Goal: Task Accomplishment & Management: Use online tool/utility

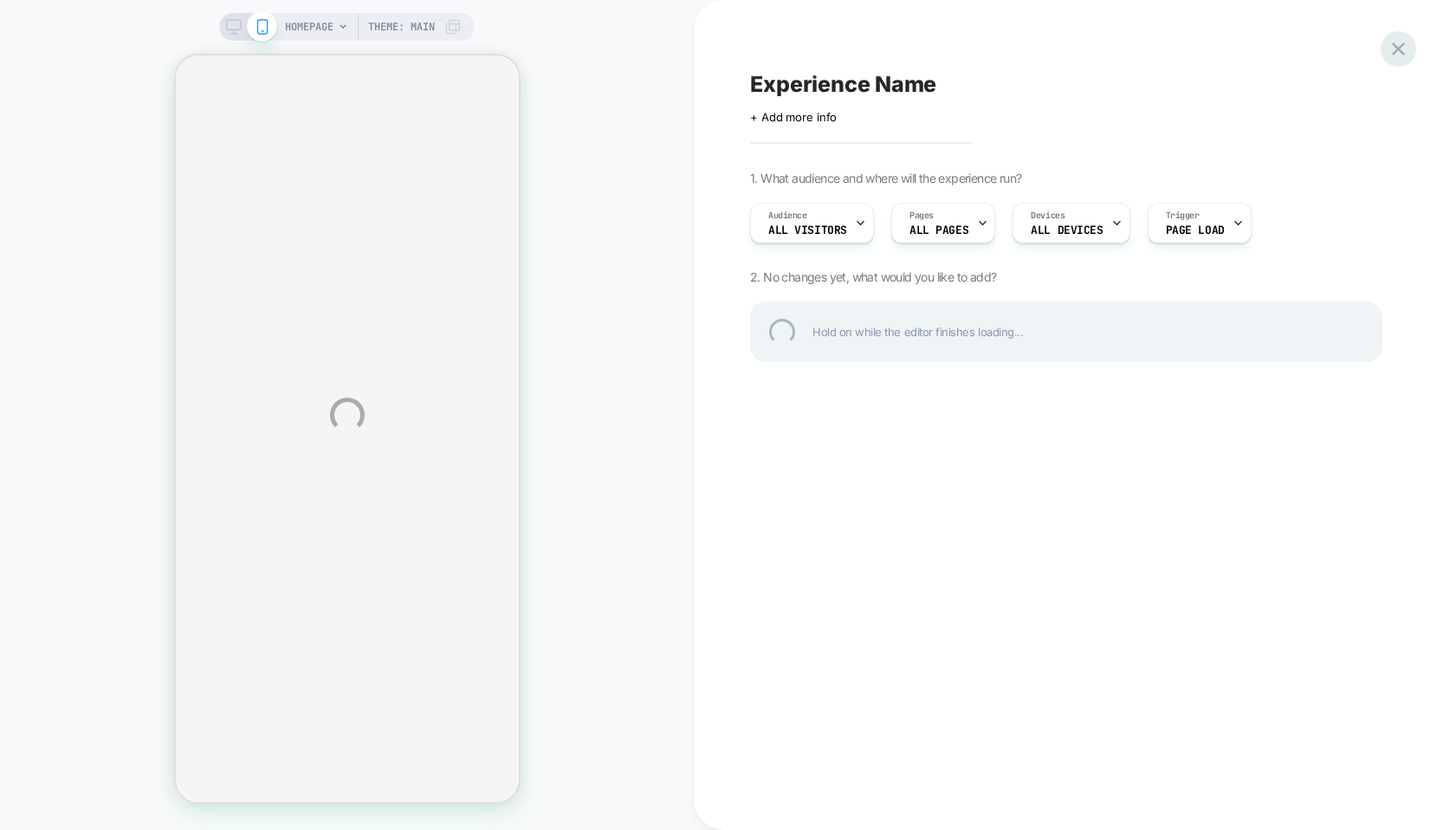
click at [1402, 50] on div at bounding box center [1399, 49] width 36 height 36
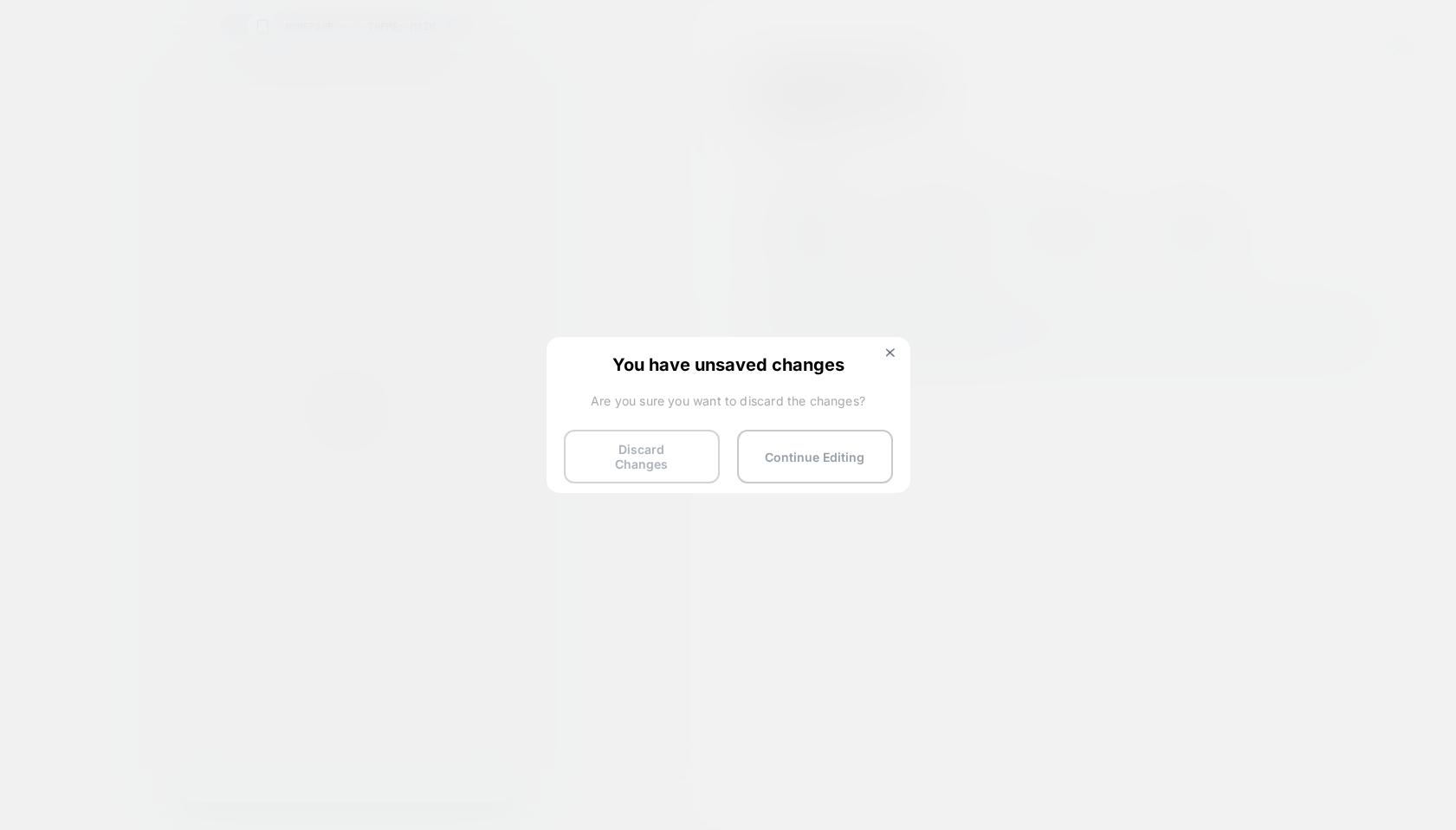
click at [614, 461] on button "Discard Changes" at bounding box center [642, 457] width 156 height 53
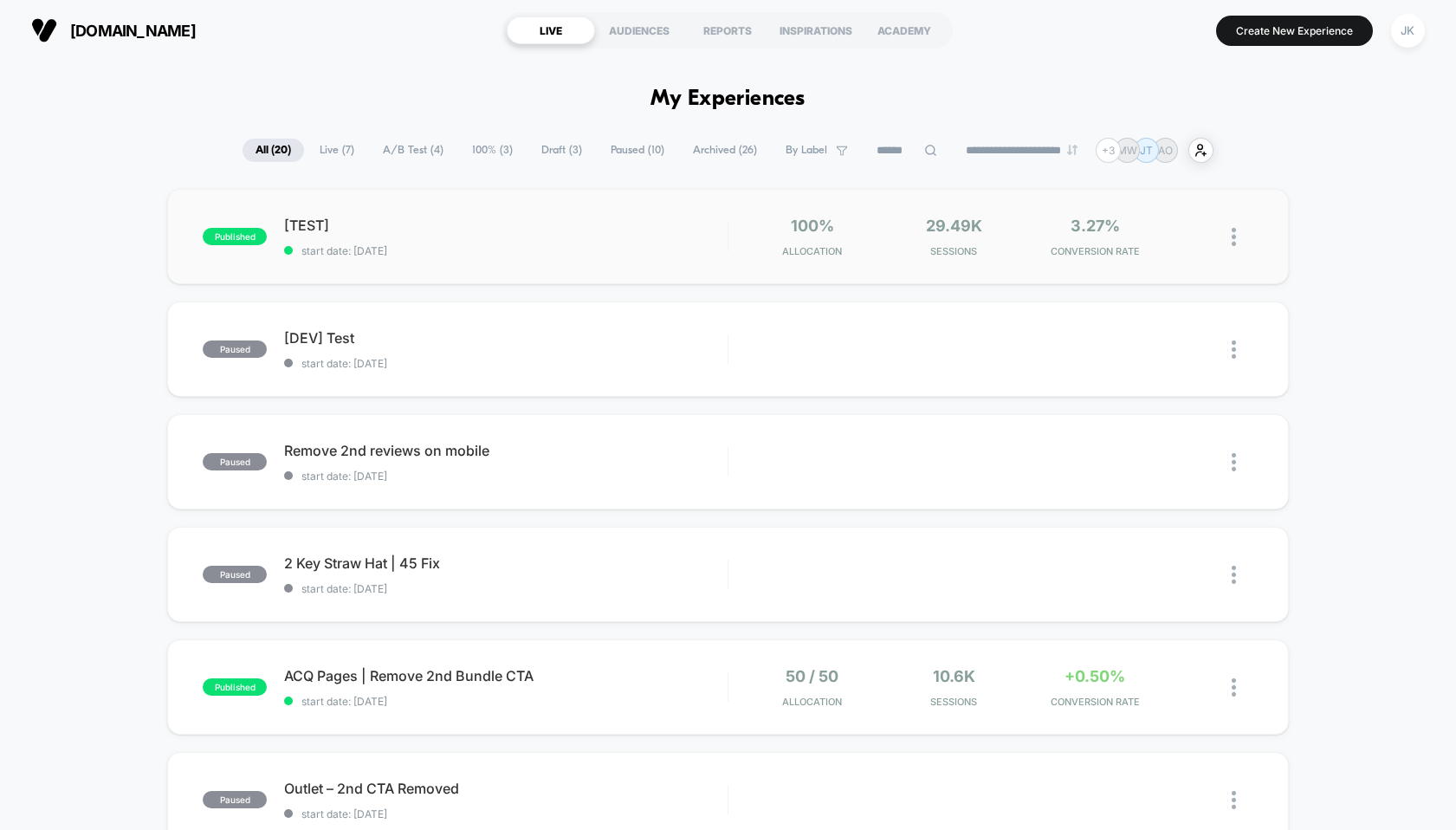
click at [446, 257] on div "published [TEST] start date: [DATE] 100% Allocation 29.49k Sessions 3.27% CONVE…" at bounding box center [728, 236] width 1121 height 95
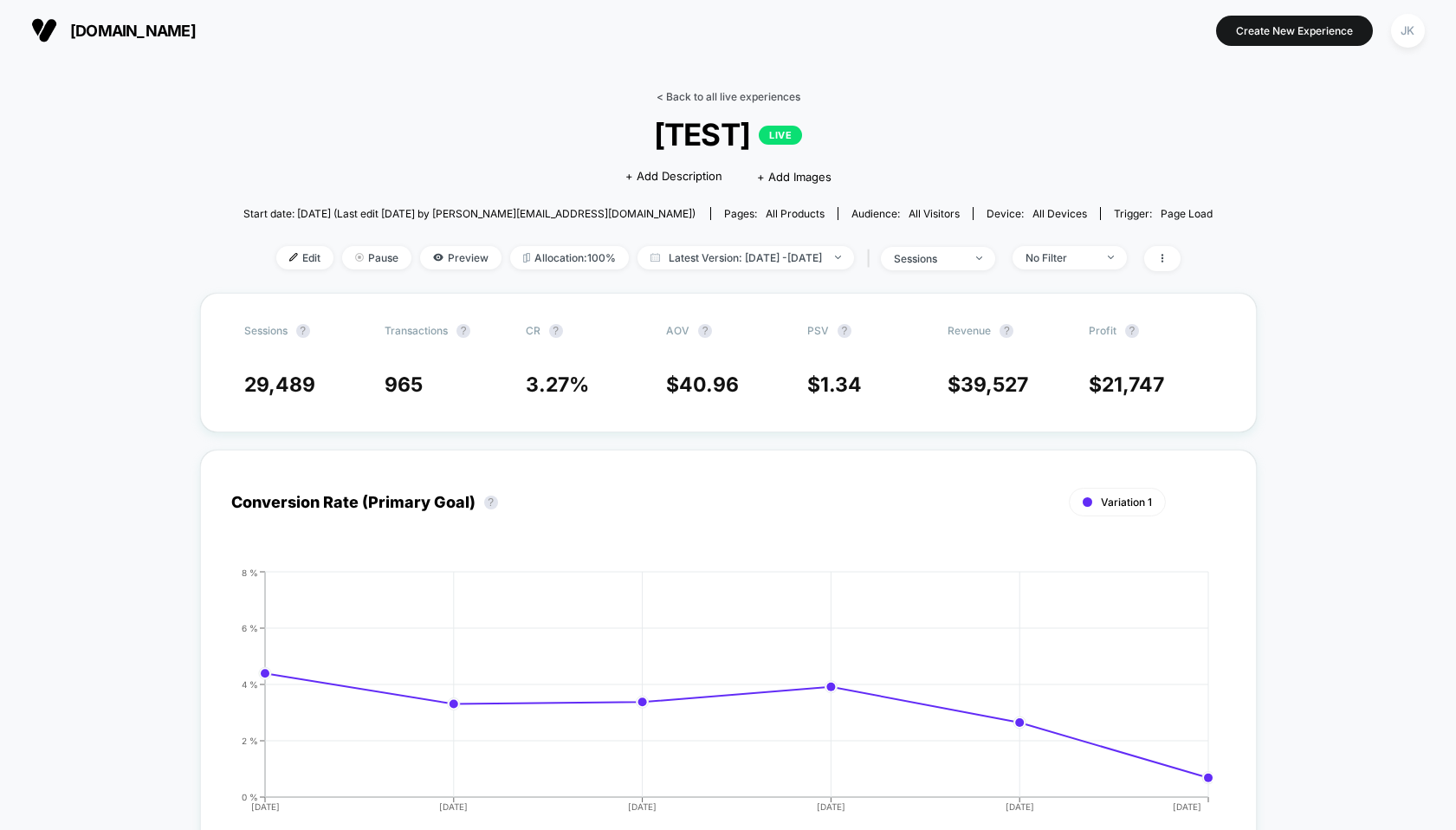
click at [761, 91] on link "< Back to all live experiences" at bounding box center [728, 96] width 144 height 13
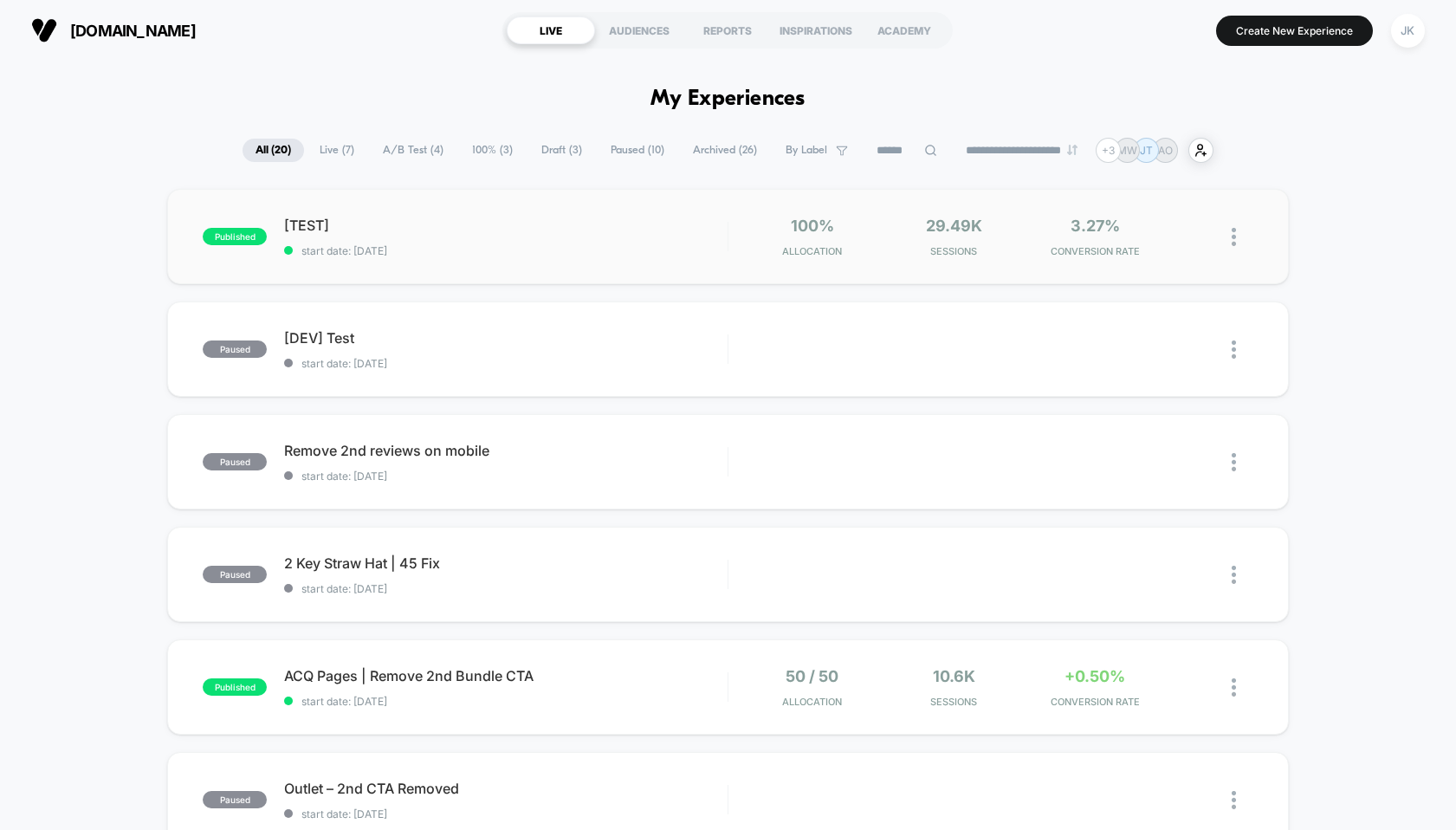
click at [1232, 230] on img at bounding box center [1234, 236] width 4 height 18
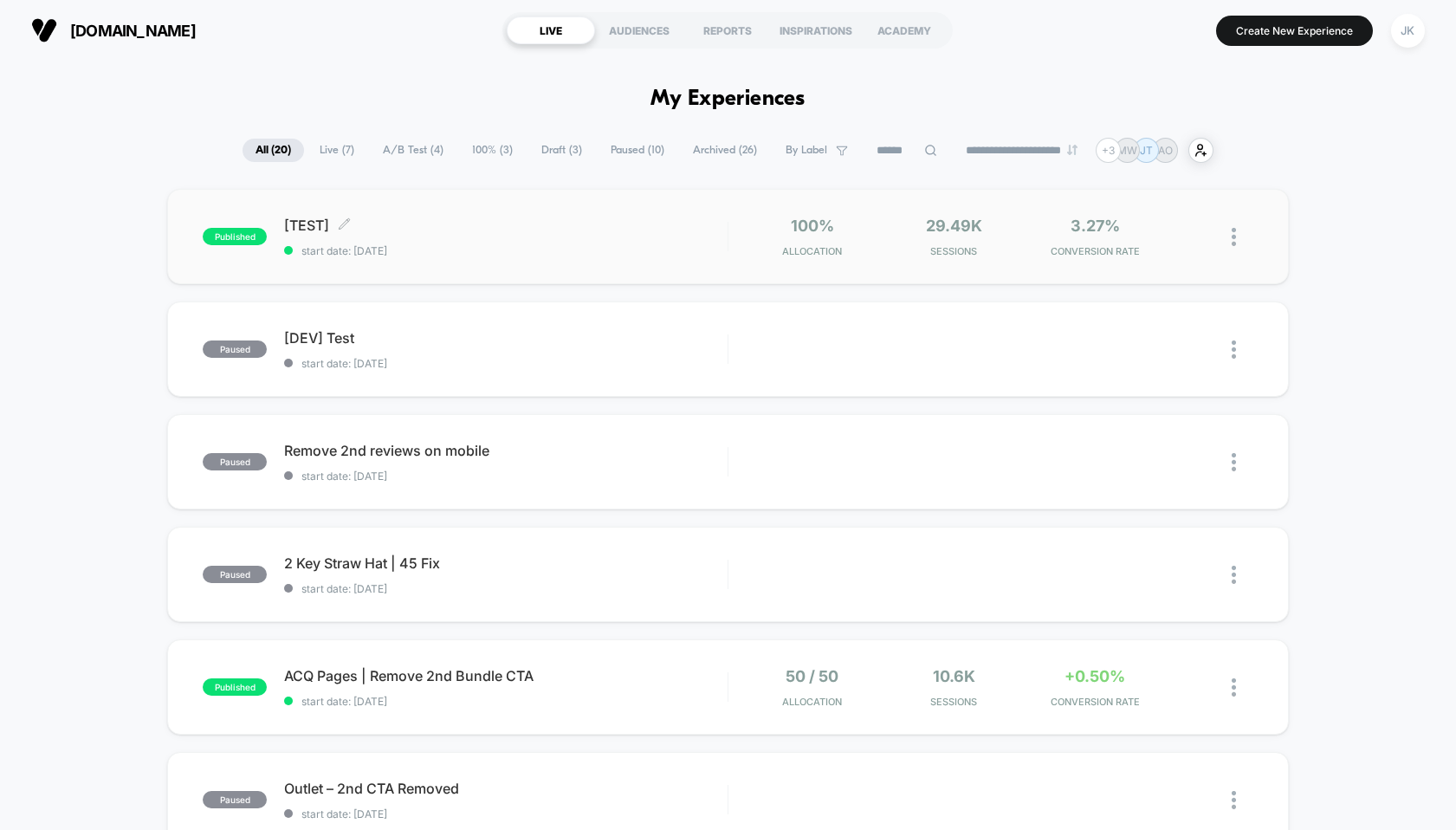
click at [459, 229] on span "[TEST] Click to edit experience details" at bounding box center [505, 226] width 442 height 18
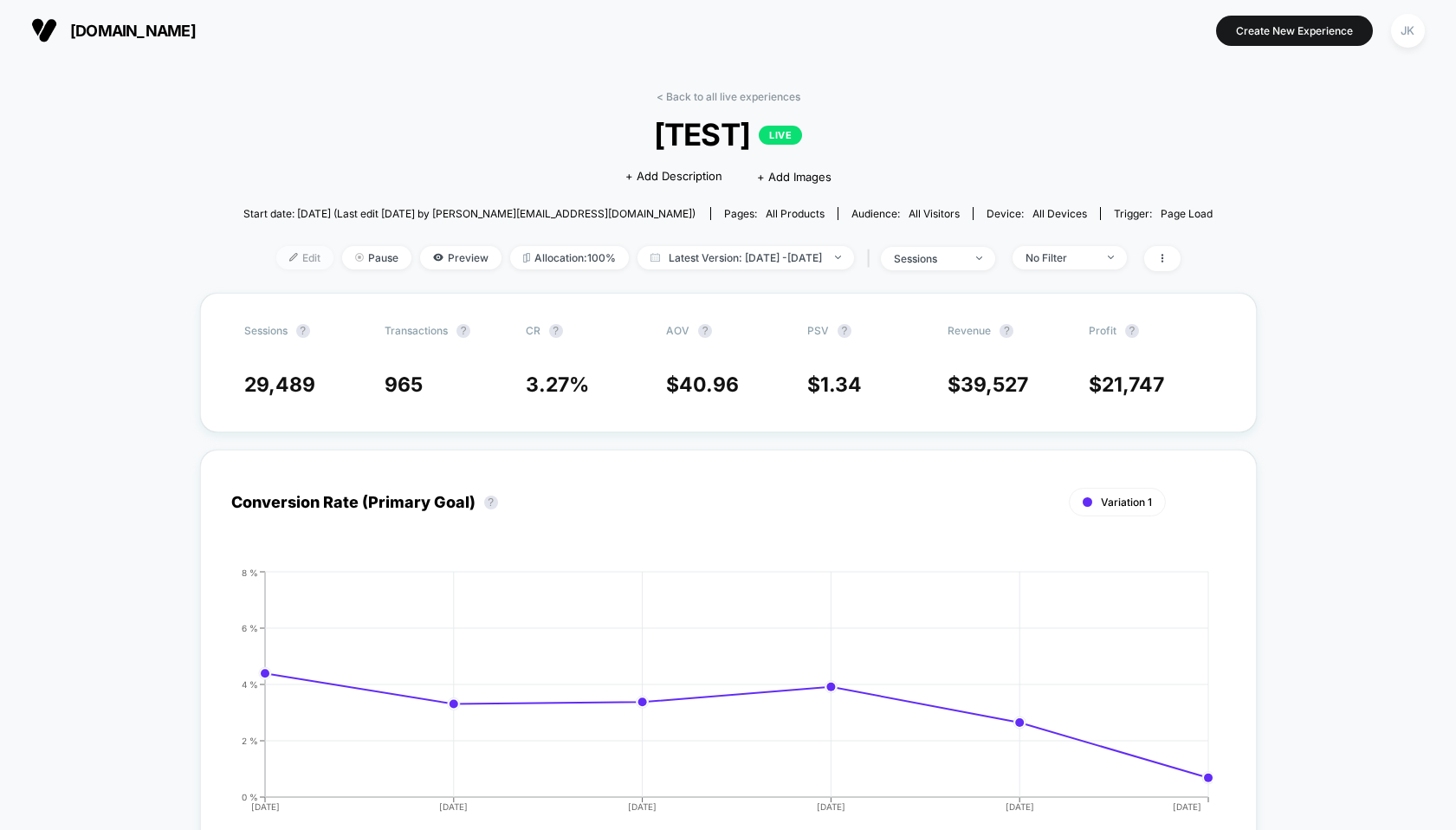
click at [283, 259] on span "Edit" at bounding box center [305, 258] width 57 height 23
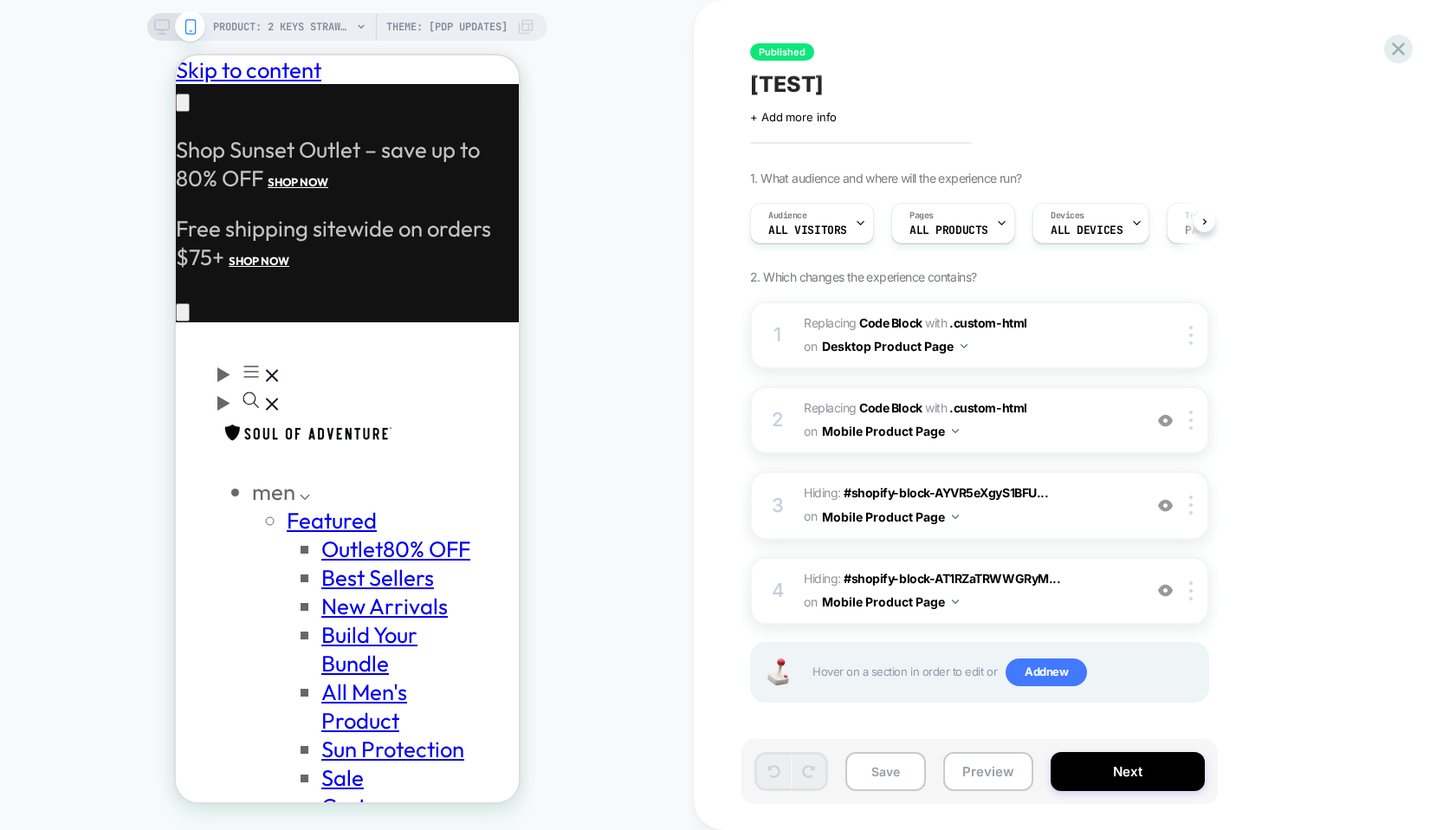
scroll to position [0, 1]
click at [459, 23] on span "Theme: [PDP Updates]" at bounding box center [447, 27] width 122 height 28
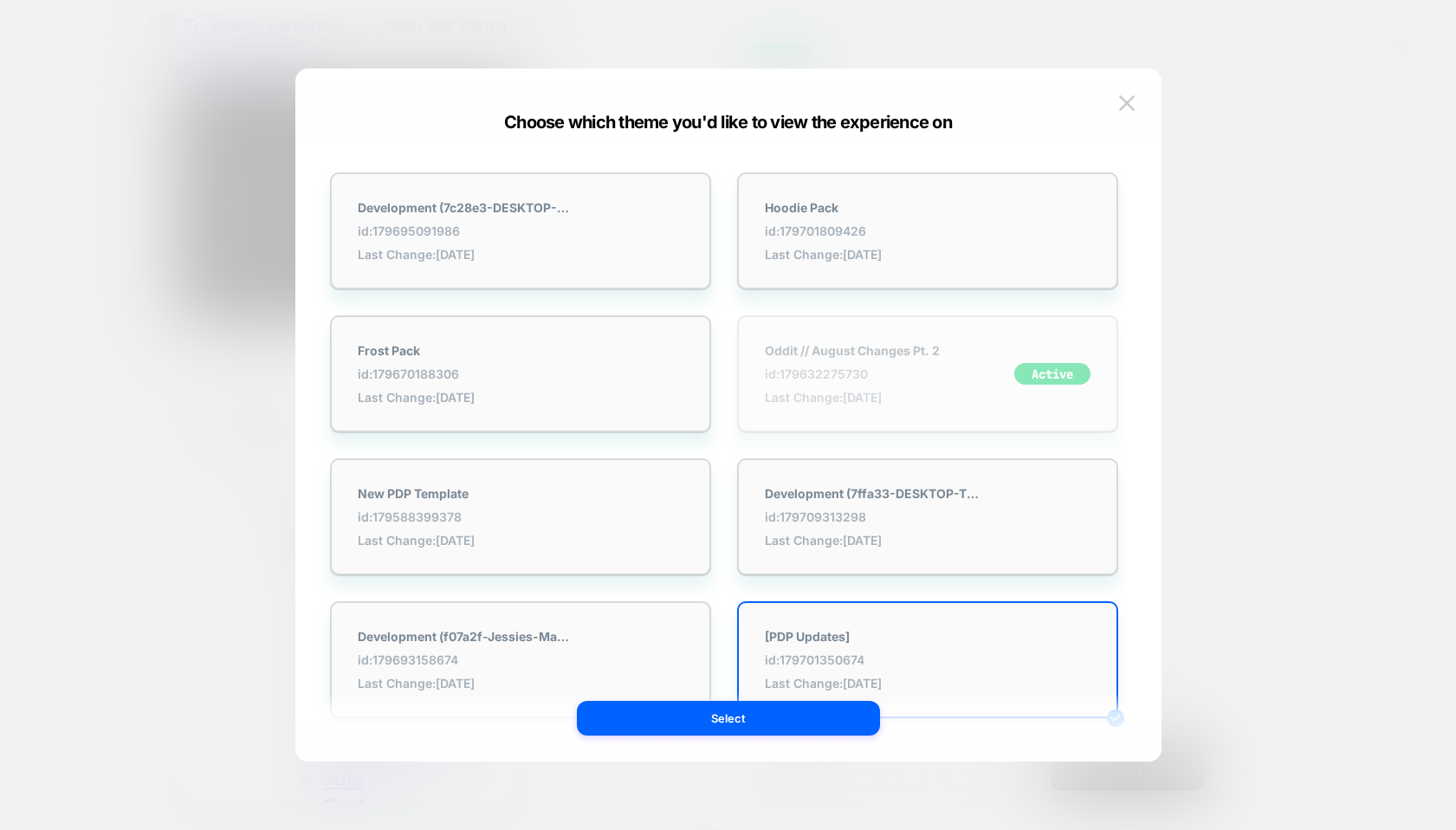
scroll to position [0, 0]
click at [926, 349] on strong "Oddit // August Changes Pt. 2" at bounding box center [852, 350] width 175 height 15
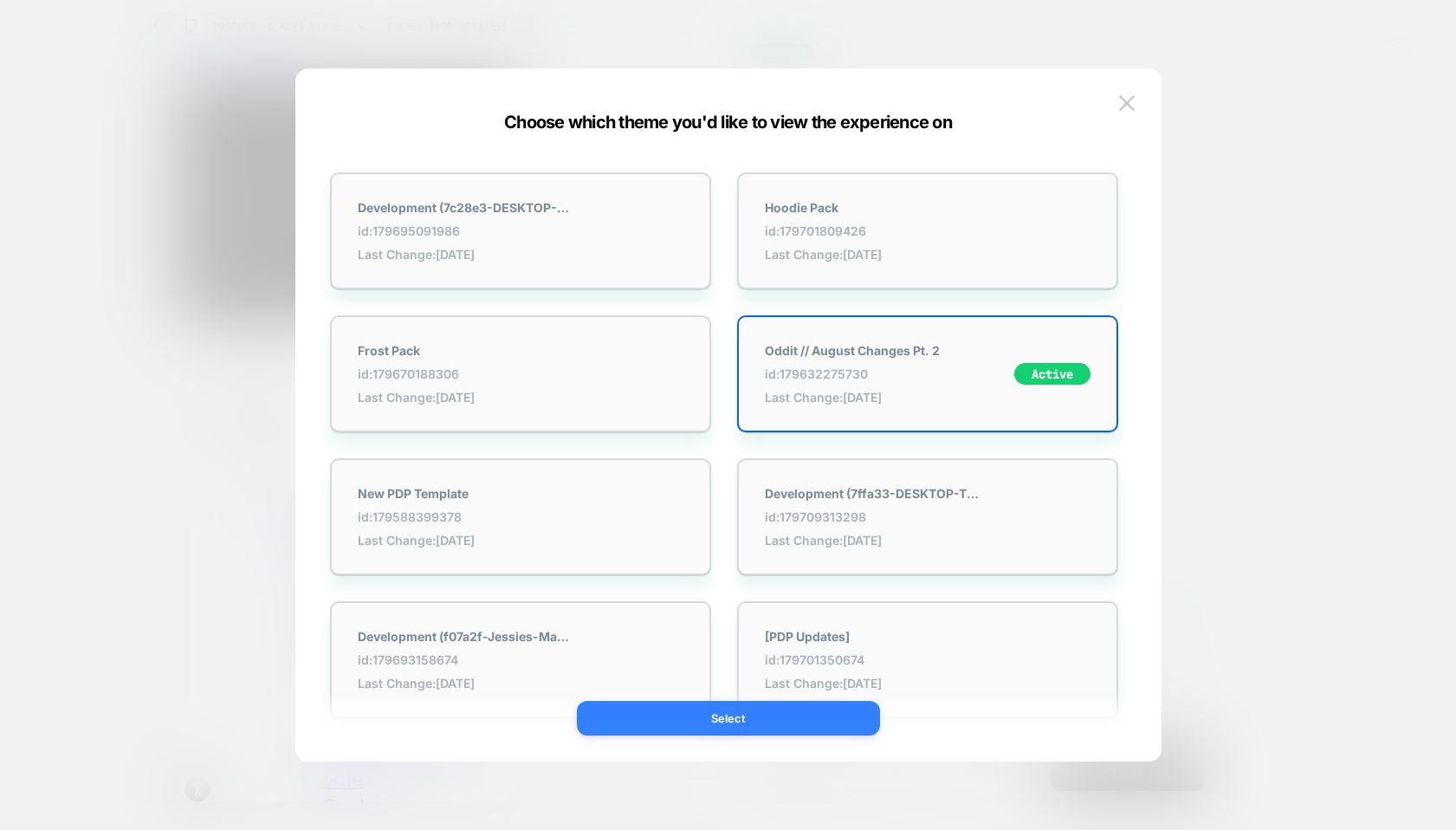
click at [719, 714] on button "Select" at bounding box center [728, 718] width 303 height 35
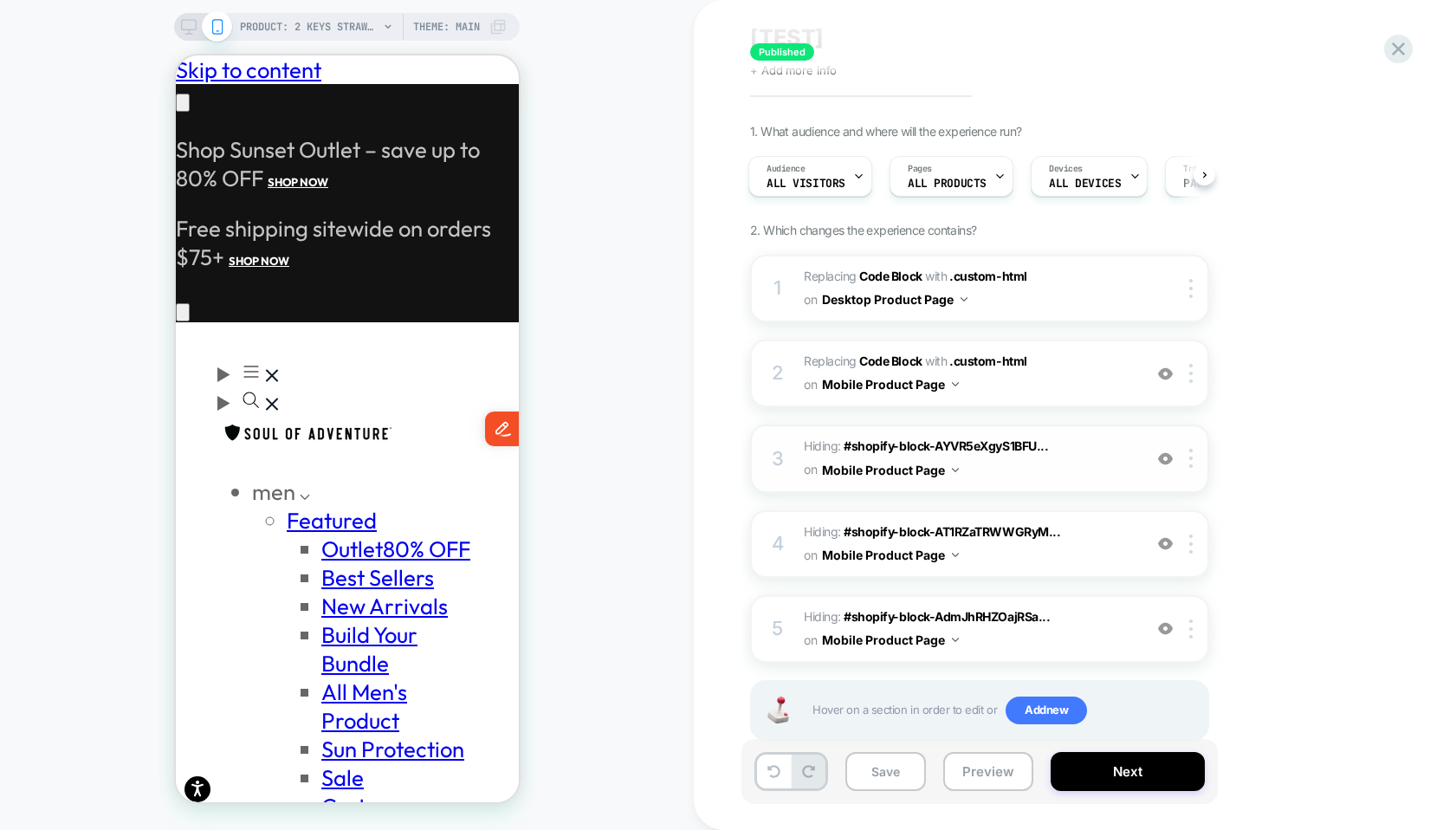
scroll to position [49, 0]
click at [353, 20] on span "PRODUCT: 2 Keys Straw Hats for $45" at bounding box center [309, 27] width 139 height 28
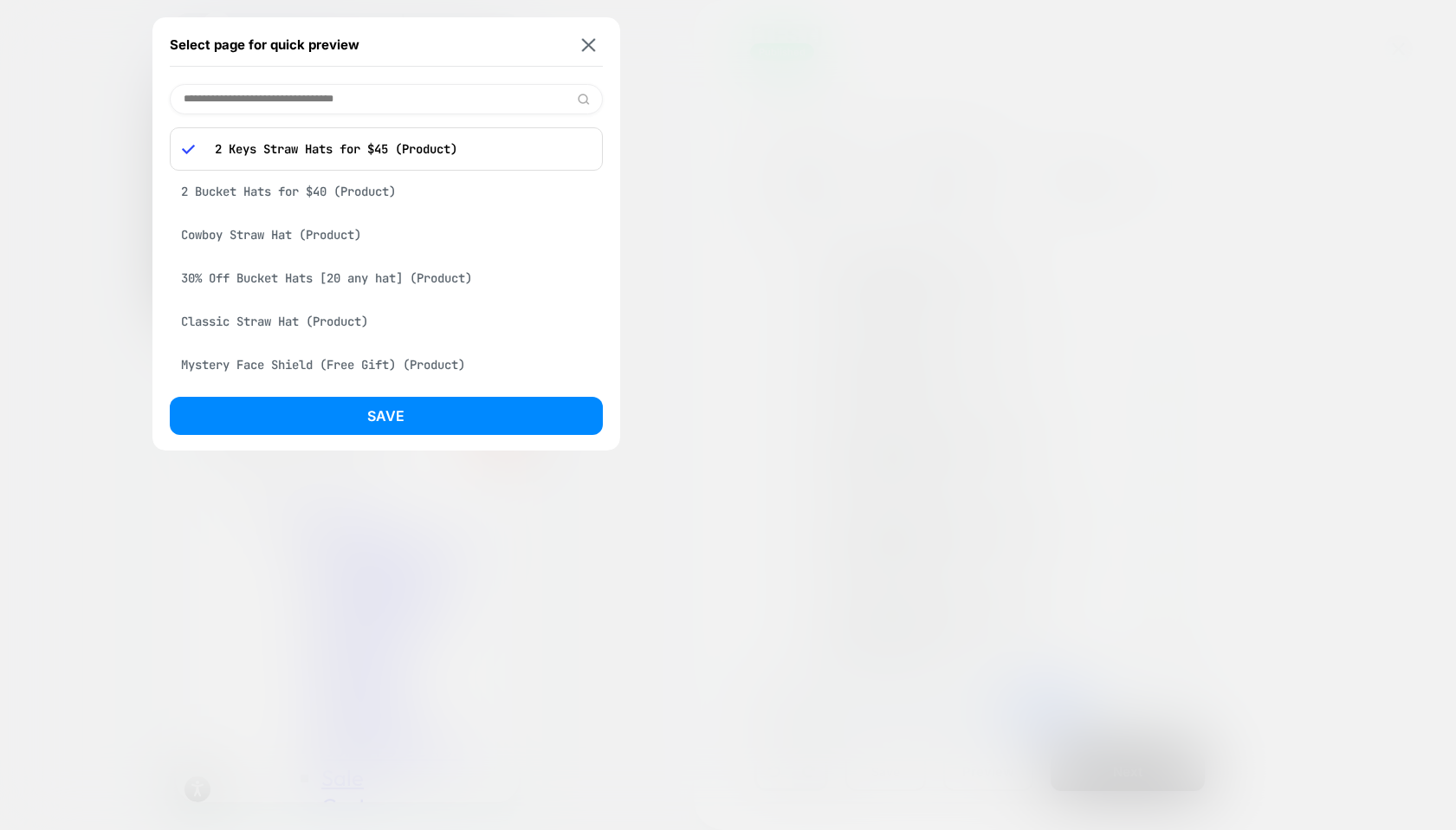
click at [328, 196] on div "2 Bucket Hats for $40 (Product)" at bounding box center [386, 191] width 434 height 33
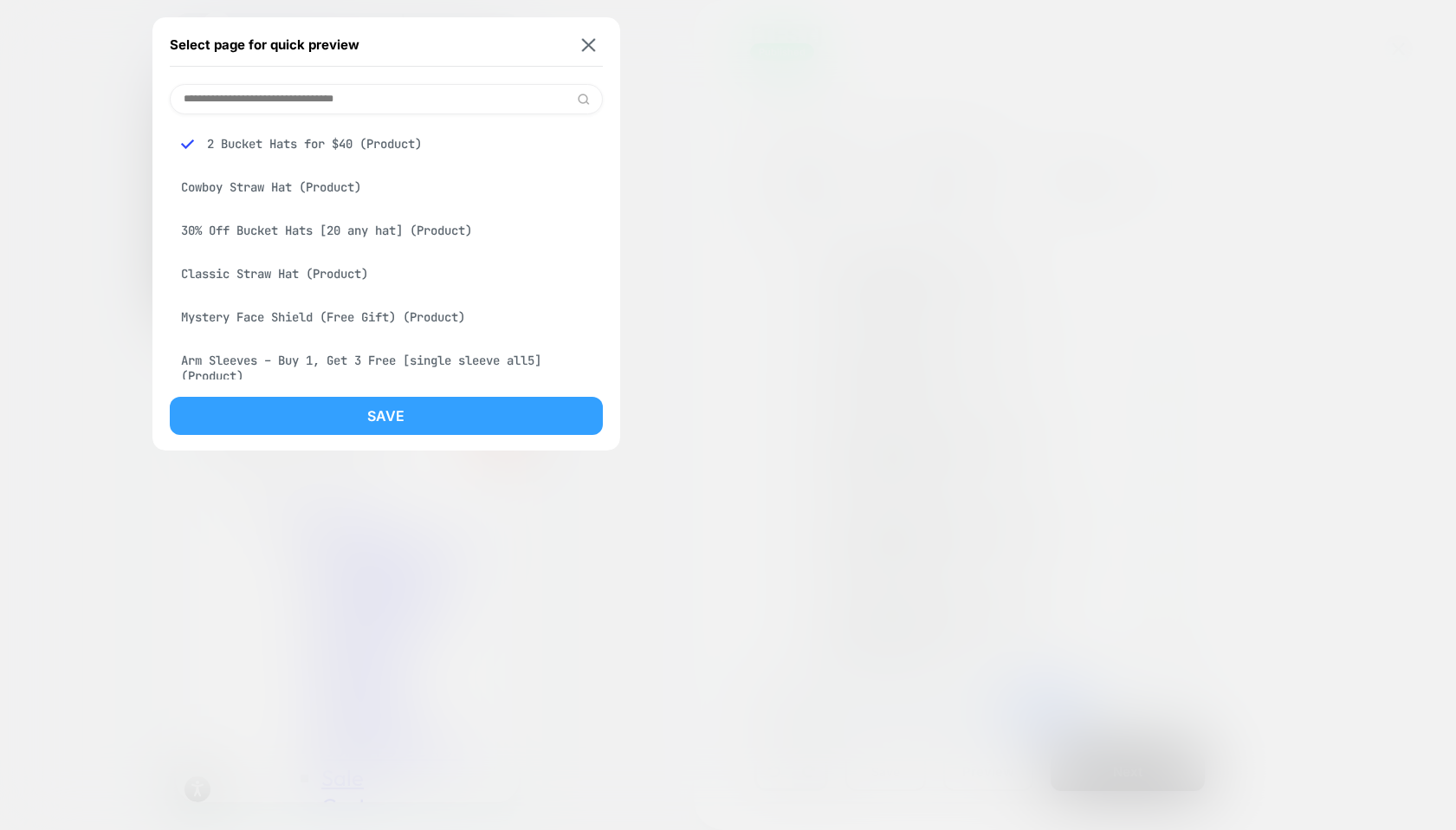
click at [351, 407] on button "Save" at bounding box center [386, 416] width 434 height 38
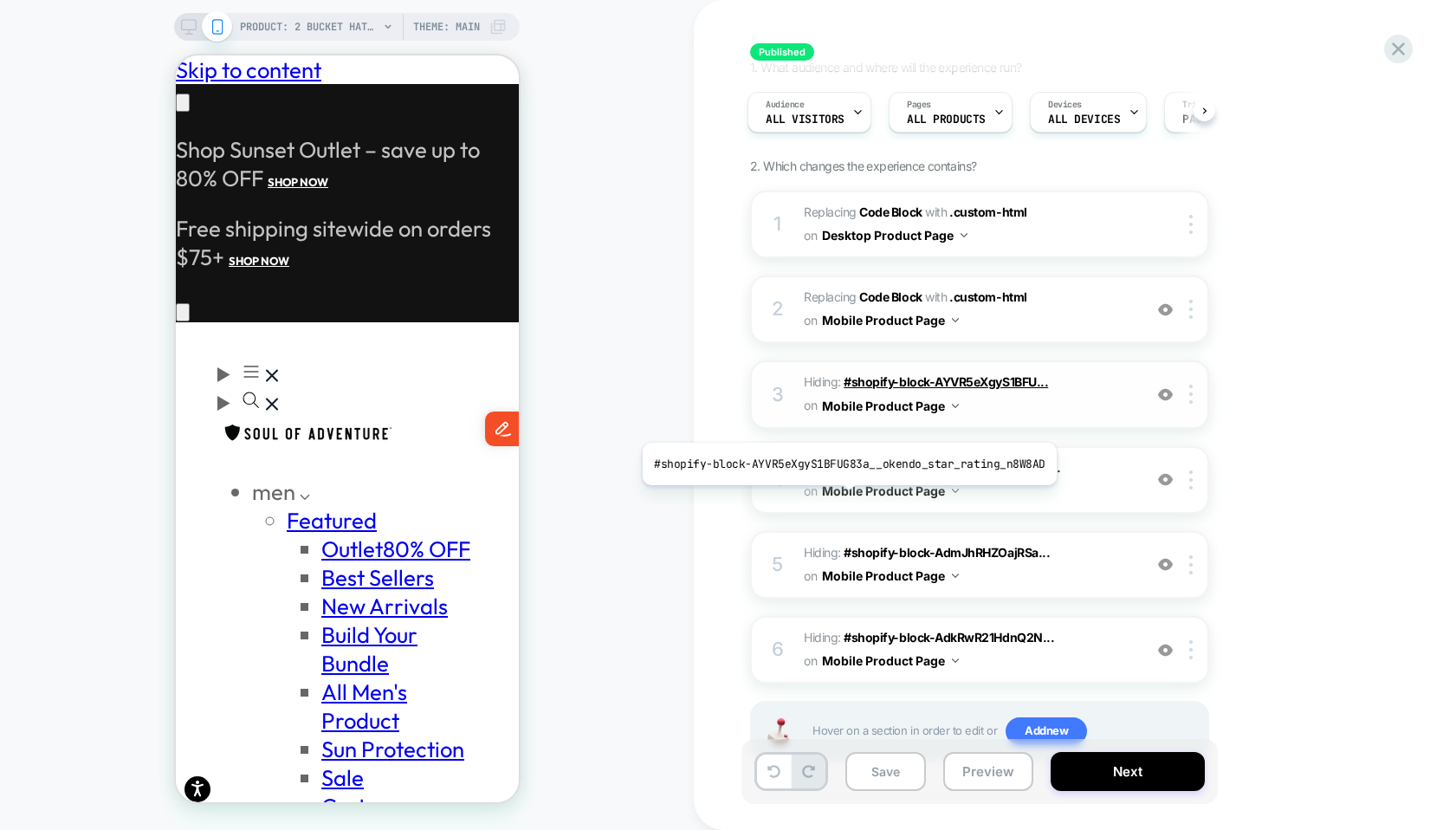
scroll to position [142, 0]
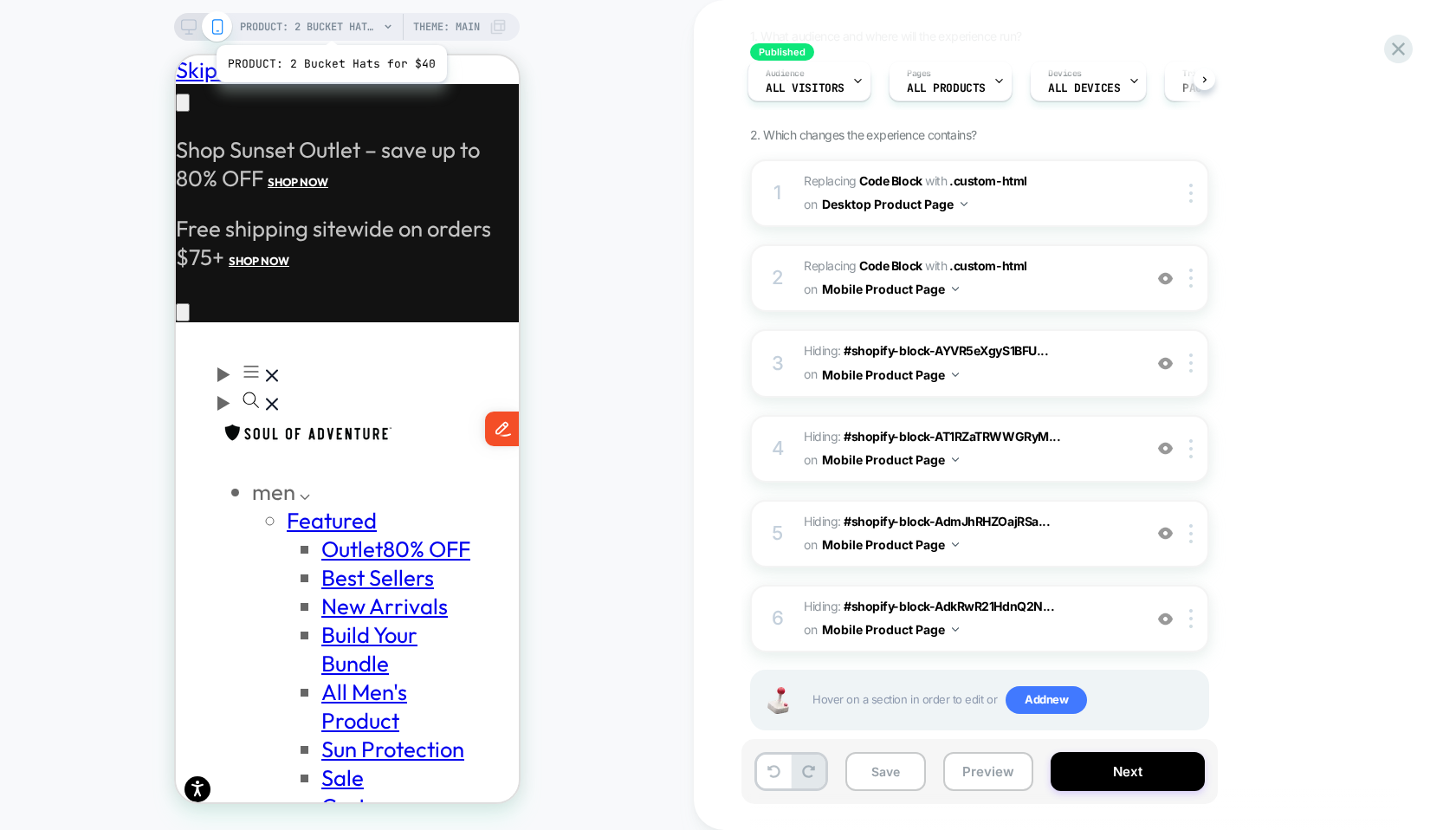
click at [330, 23] on span "PRODUCT: 2 Bucket Hats for $40" at bounding box center [309, 27] width 139 height 28
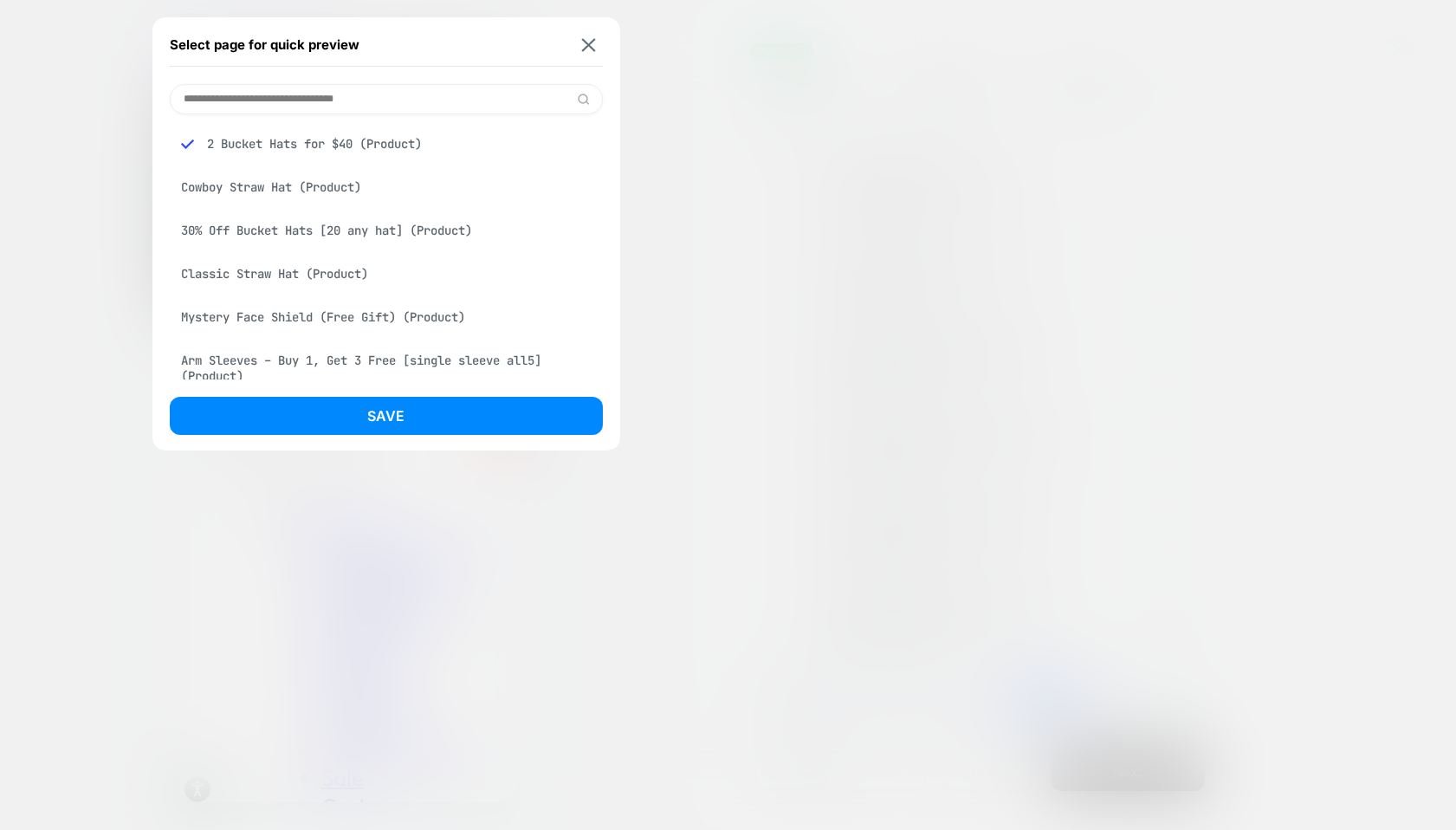
click at [334, 192] on div "Cowboy Straw Hat (Product)" at bounding box center [386, 187] width 434 height 33
click at [330, 233] on div "30% Off Bucket Hats [20 any hat] (Product)" at bounding box center [386, 230] width 434 height 33
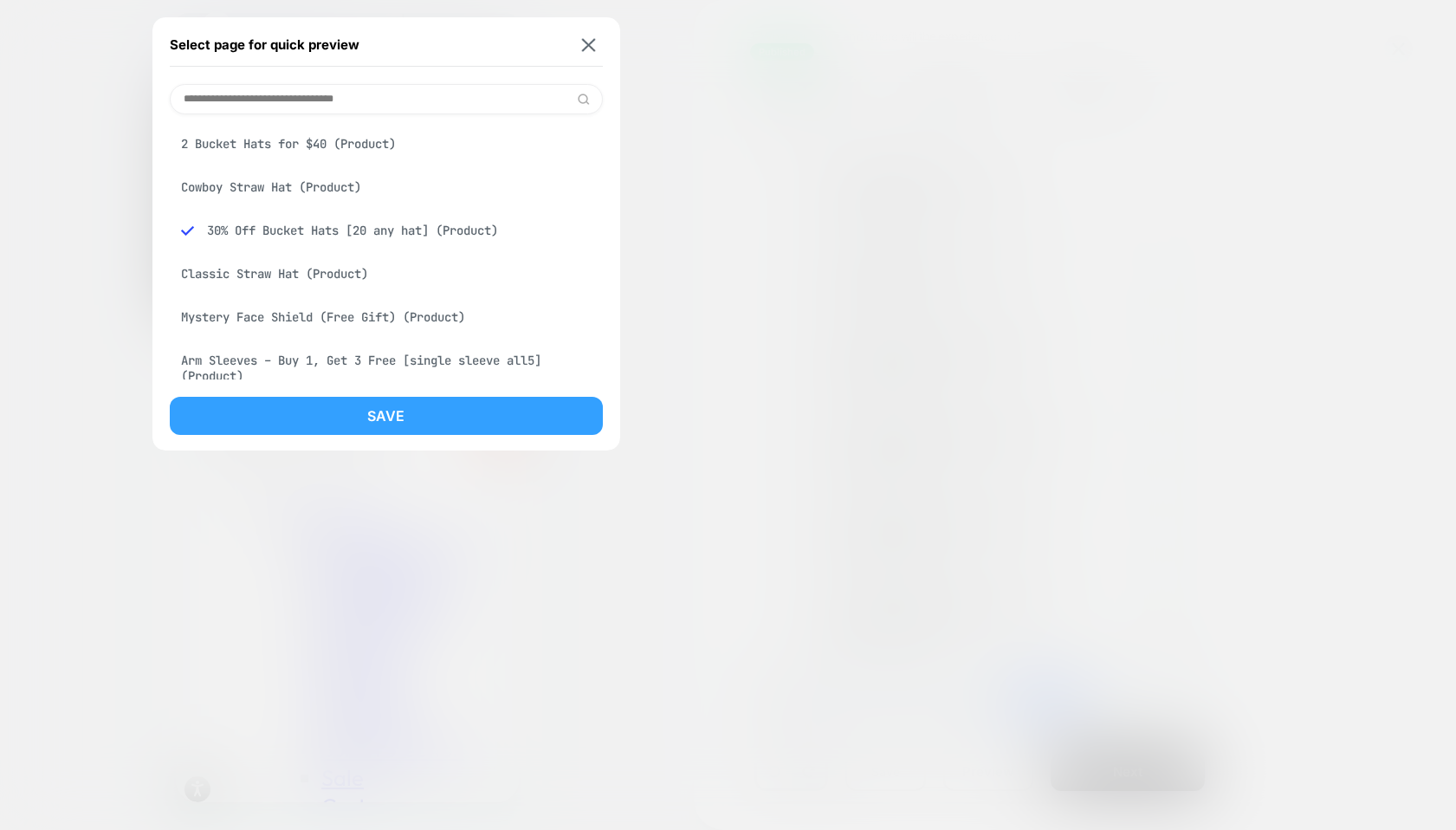
click at [373, 415] on button "Save" at bounding box center [386, 416] width 434 height 38
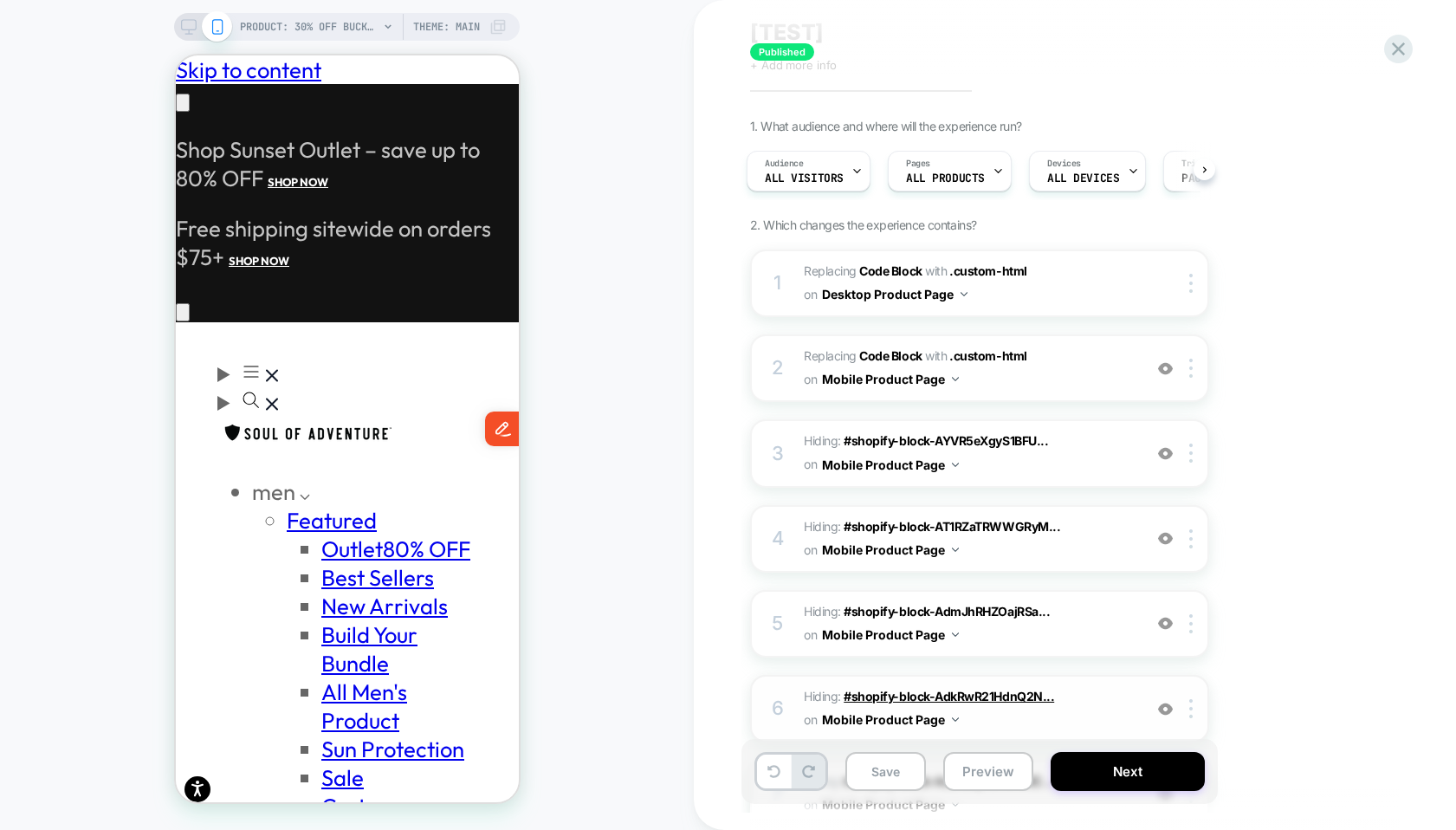
scroll to position [39, 0]
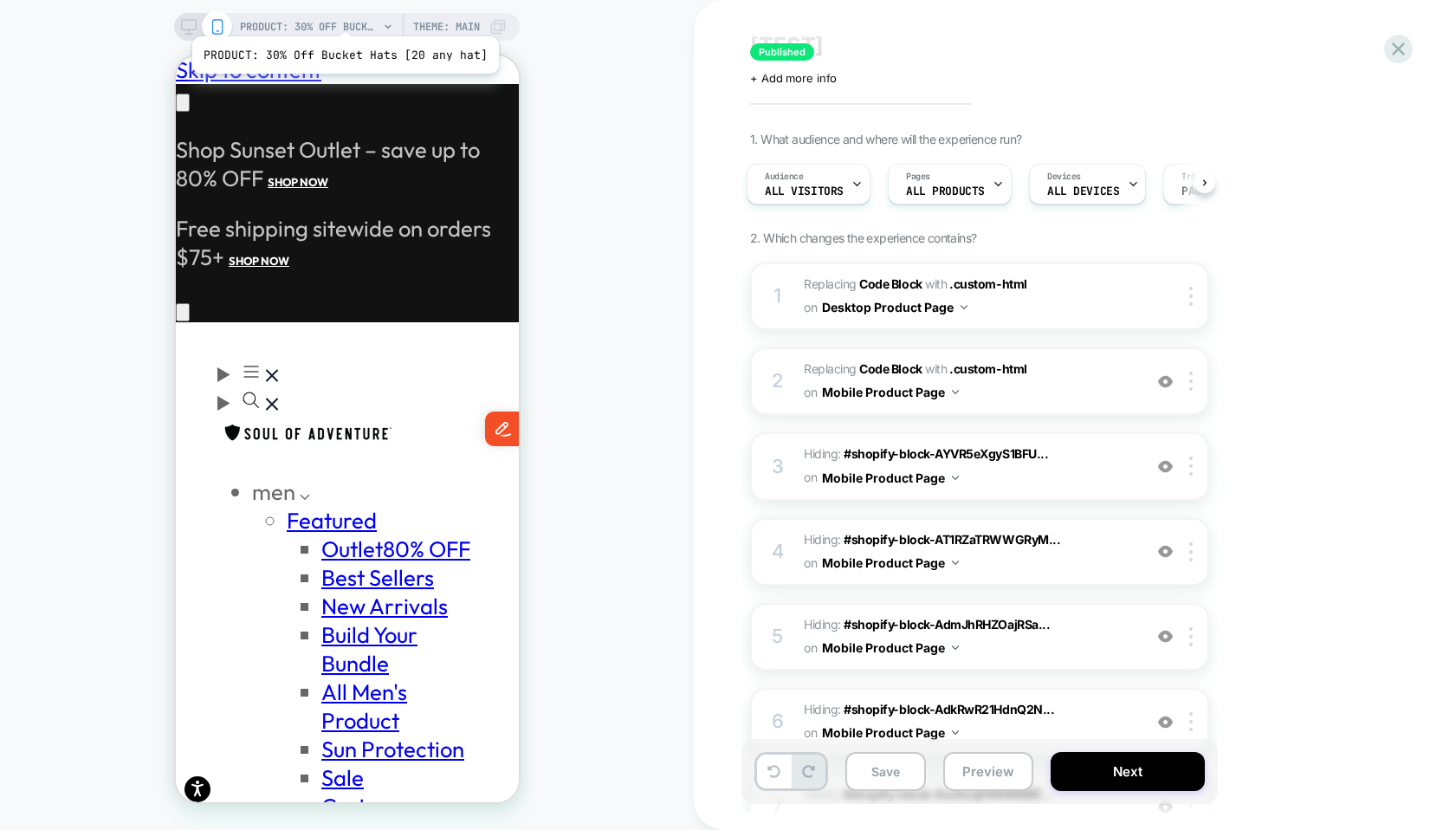
click at [338, 20] on span "PRODUCT: 30% Off Bucket Hats [20 any hat]" at bounding box center [309, 27] width 139 height 28
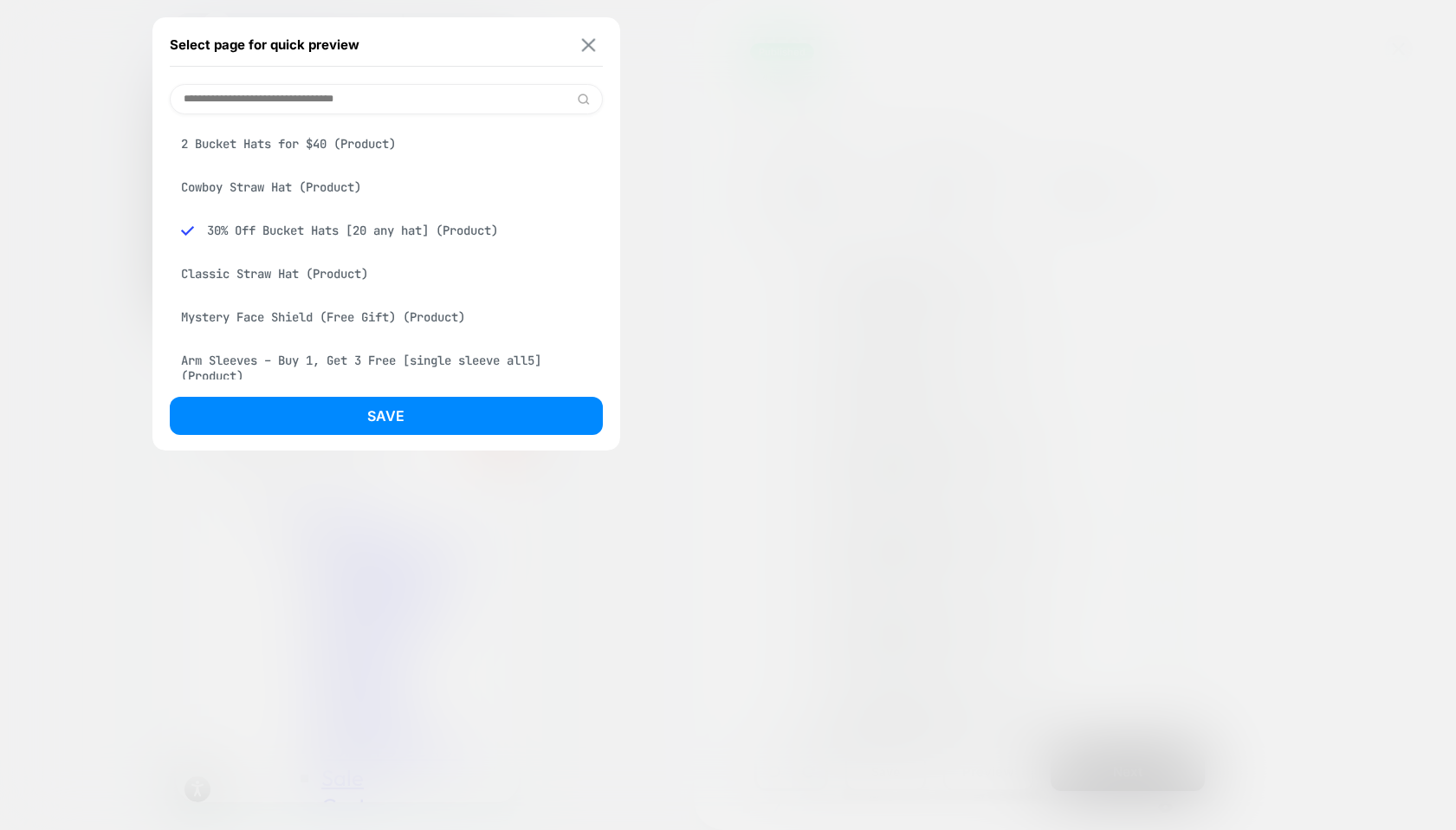
click at [590, 38] on img at bounding box center [588, 44] width 14 height 13
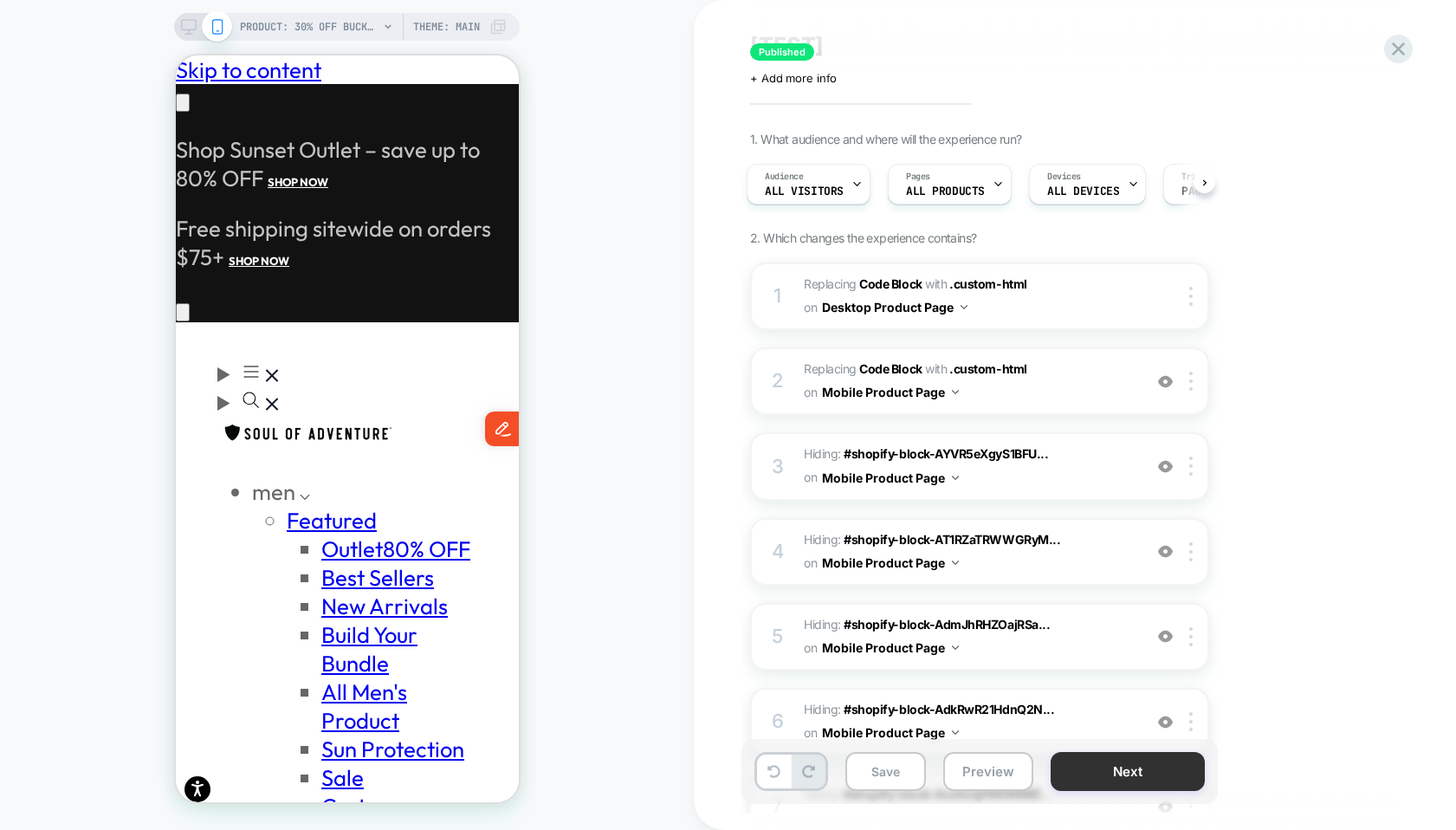
click at [1157, 772] on button "Next" at bounding box center [1128, 772] width 155 height 39
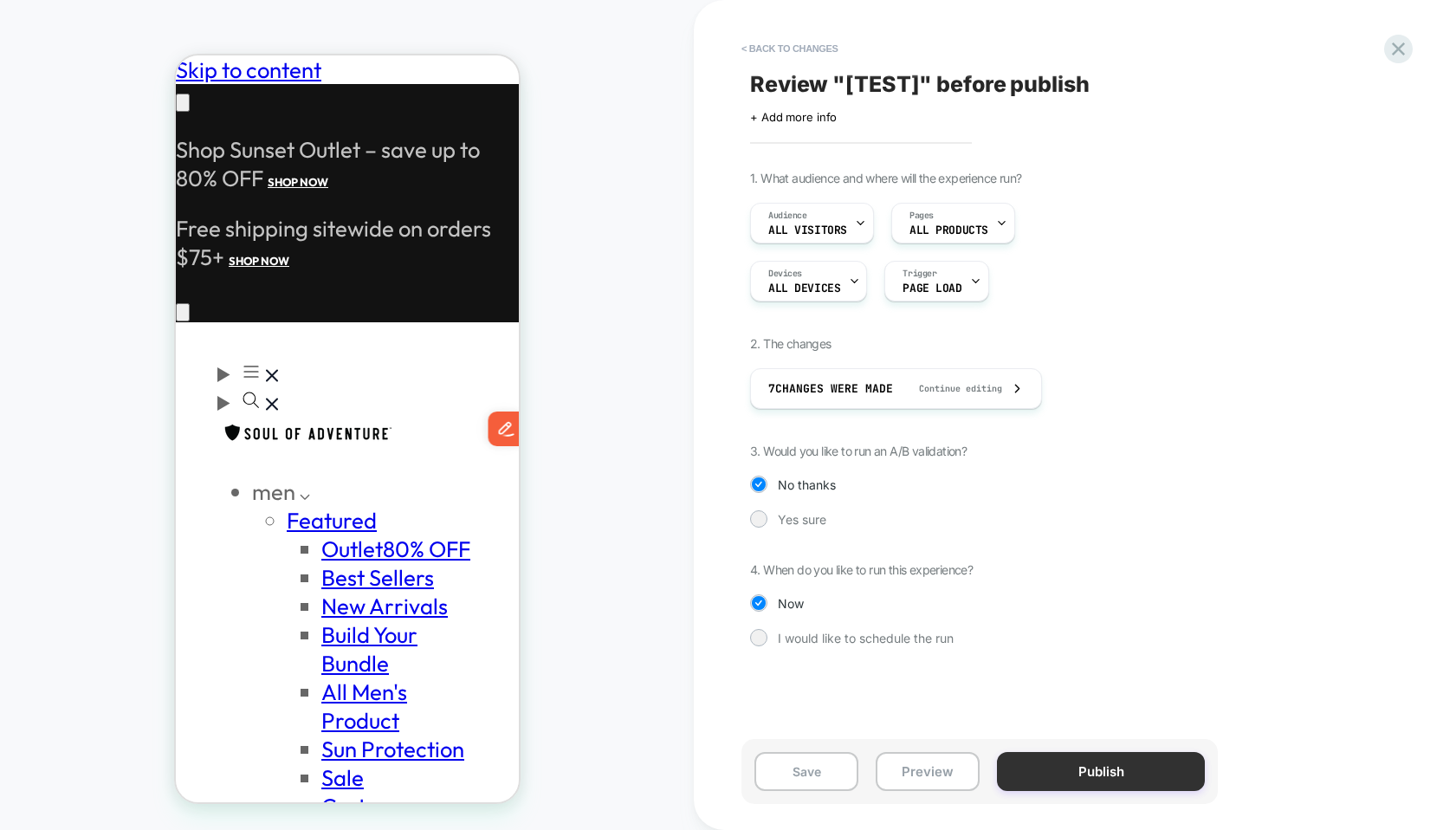
scroll to position [0, 0]
click at [1047, 778] on button "Publish" at bounding box center [1102, 772] width 208 height 39
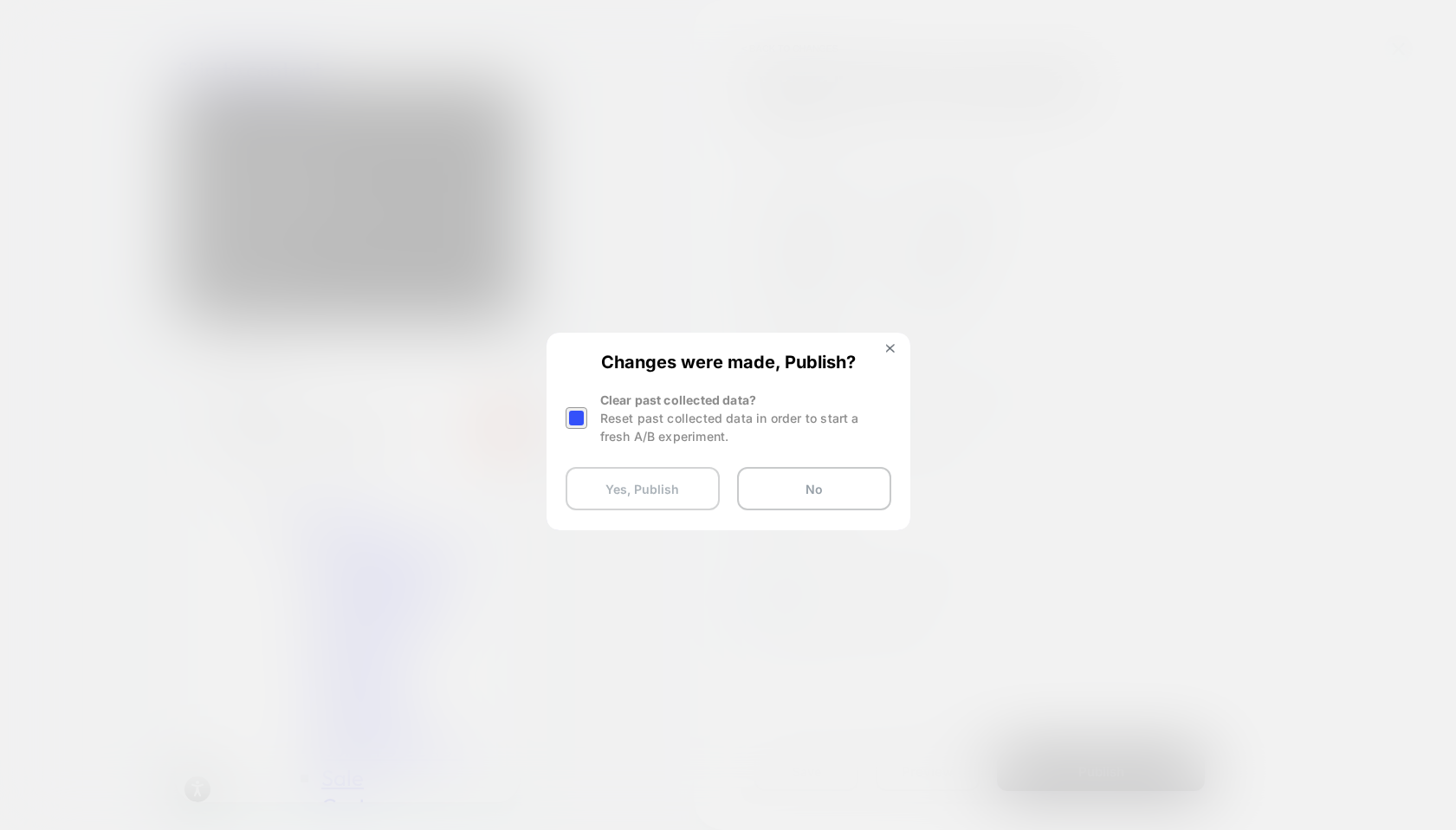
click at [664, 480] on button "Yes, Publish" at bounding box center [643, 489] width 155 height 44
